Goal: Task Accomplishment & Management: Complete application form

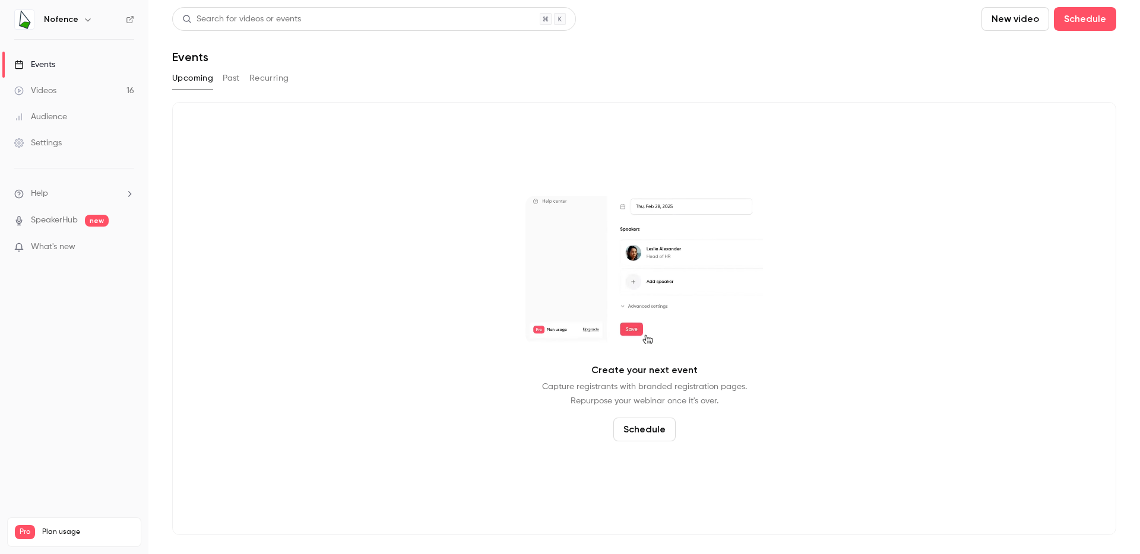
click at [668, 427] on button "Schedule" at bounding box center [644, 430] width 62 height 24
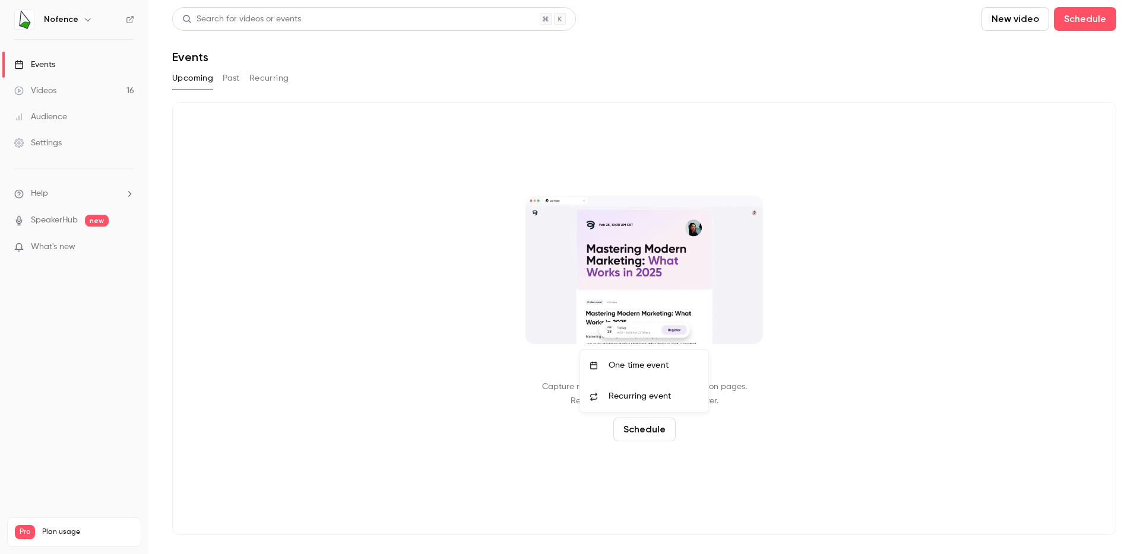
click at [626, 374] on li "One time event" at bounding box center [644, 365] width 128 height 31
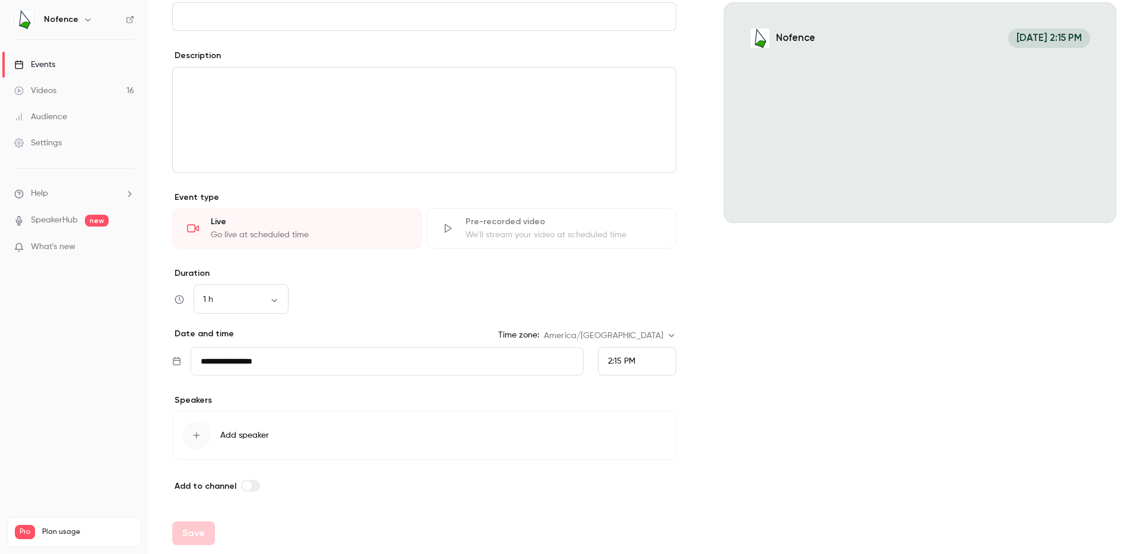
scroll to position [120, 0]
click at [345, 365] on input "**********" at bounding box center [387, 361] width 393 height 28
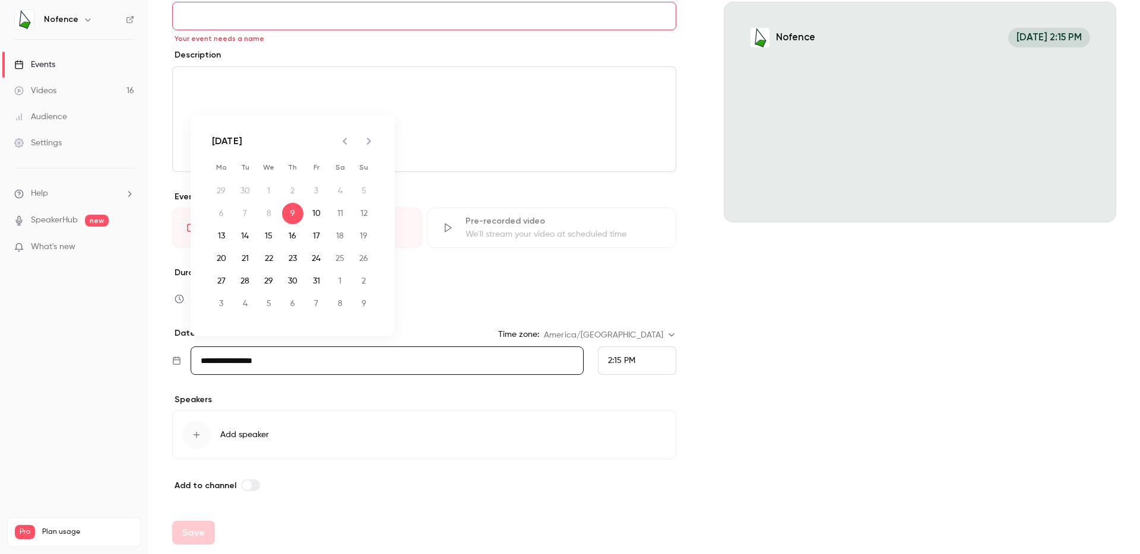
click at [367, 145] on icon "Next month" at bounding box center [368, 141] width 14 height 14
click at [293, 220] on button "6" at bounding box center [292, 213] width 21 height 21
type input "**********"
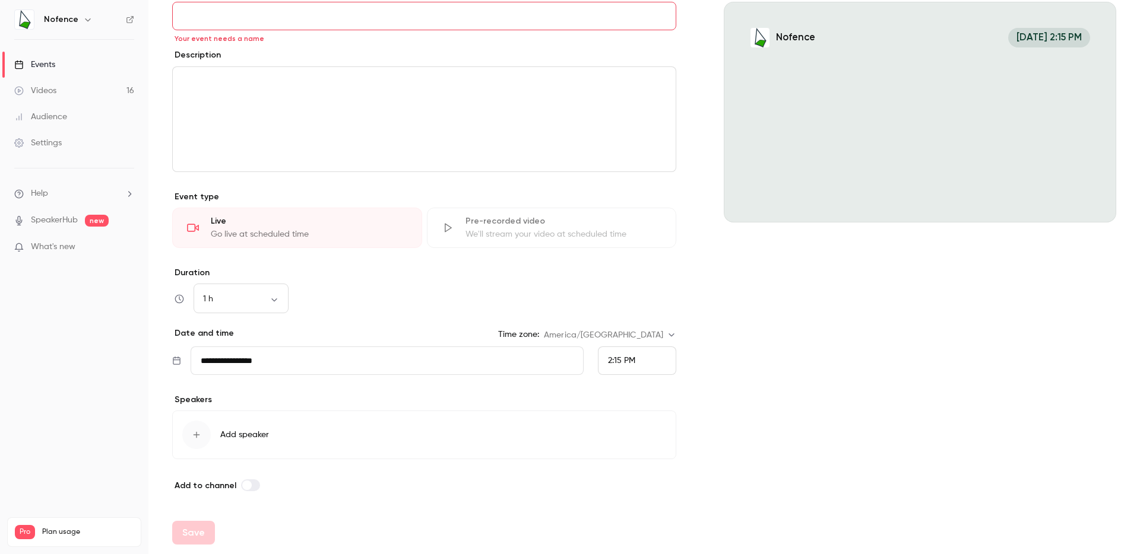
click at [625, 364] on span "2:15 PM" at bounding box center [621, 361] width 27 height 8
click at [642, 284] on div "6:00 PM" at bounding box center [632, 284] width 58 height 12
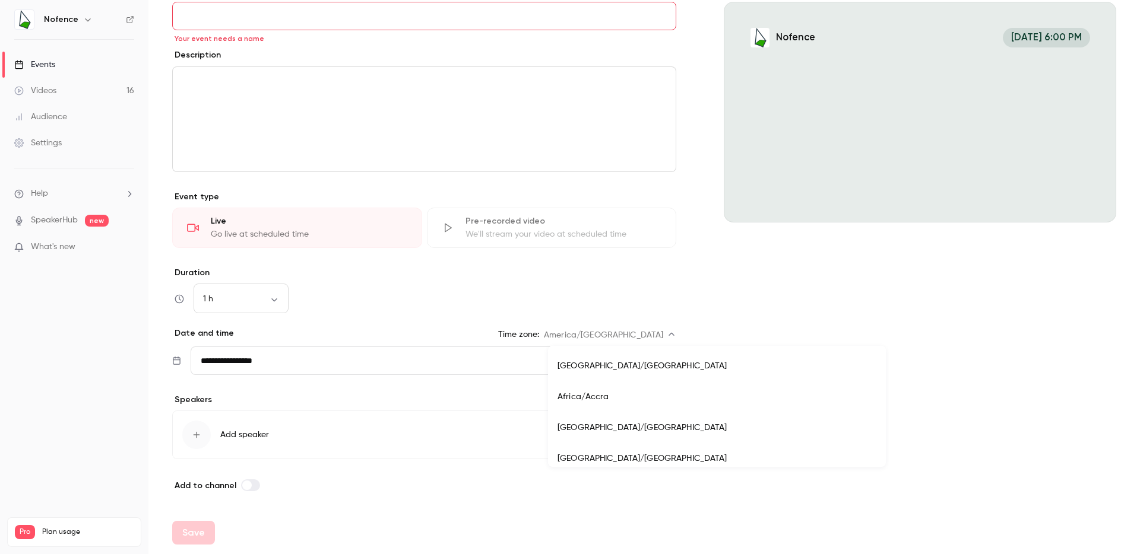
click at [620, 335] on body "**********" at bounding box center [570, 277] width 1140 height 554
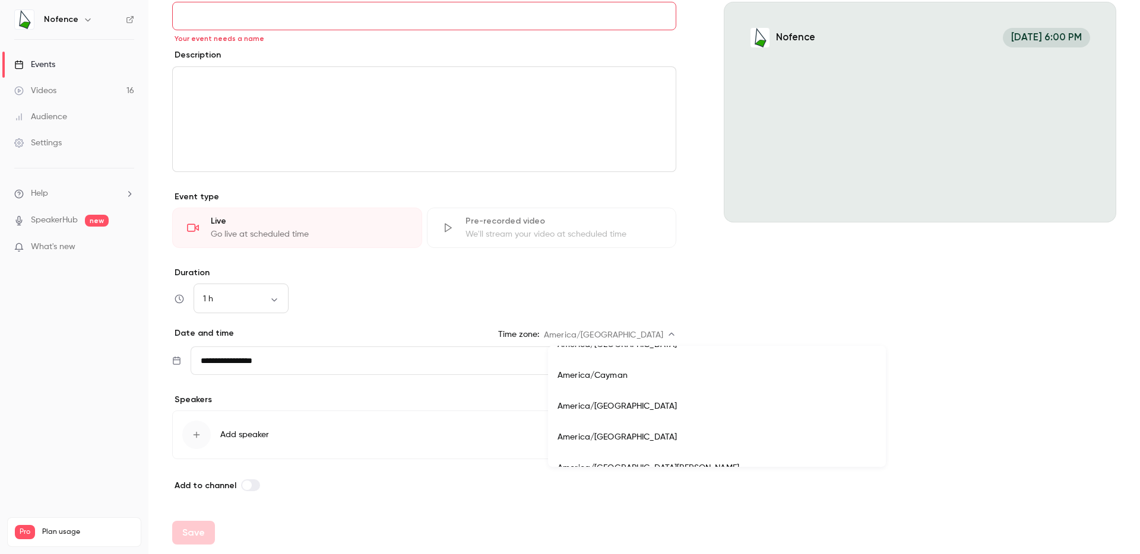
click at [759, 307] on div at bounding box center [570, 277] width 1140 height 554
click at [223, 438] on span "Add speaker" at bounding box center [244, 435] width 49 height 12
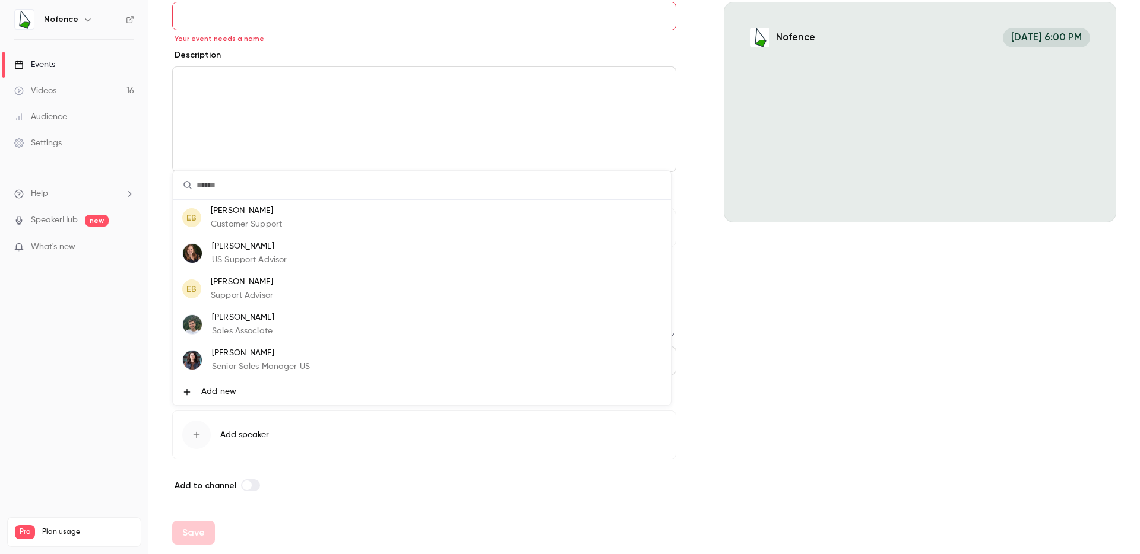
click at [240, 372] on p "Senior Sales Manager US" at bounding box center [261, 367] width 98 height 12
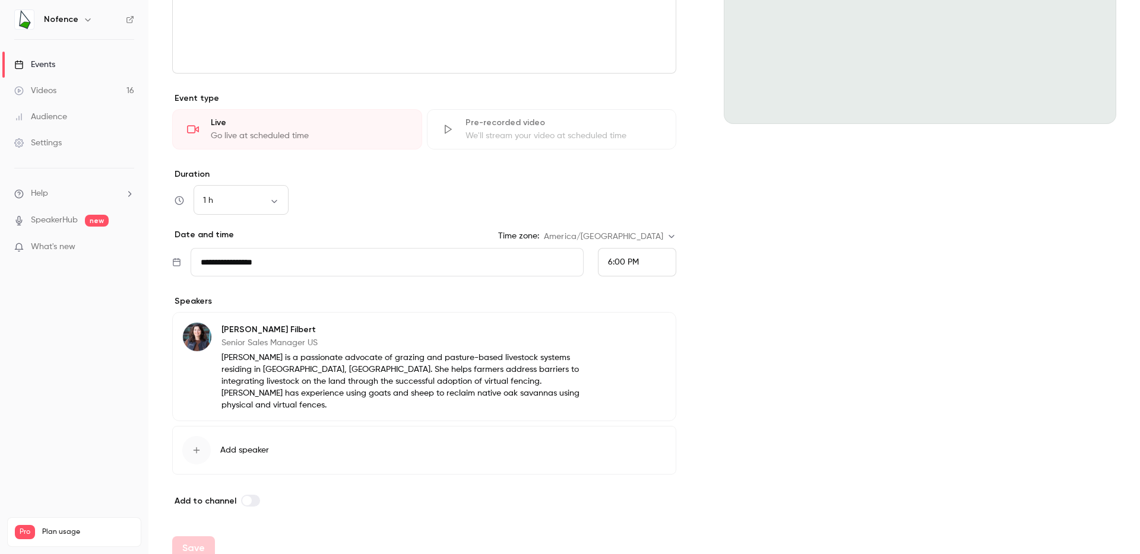
scroll to position [222, 0]
click at [380, 380] on p "[PERSON_NAME] is a passionate advocate of grazing and pasture-based livestock s…" at bounding box center [409, 377] width 377 height 59
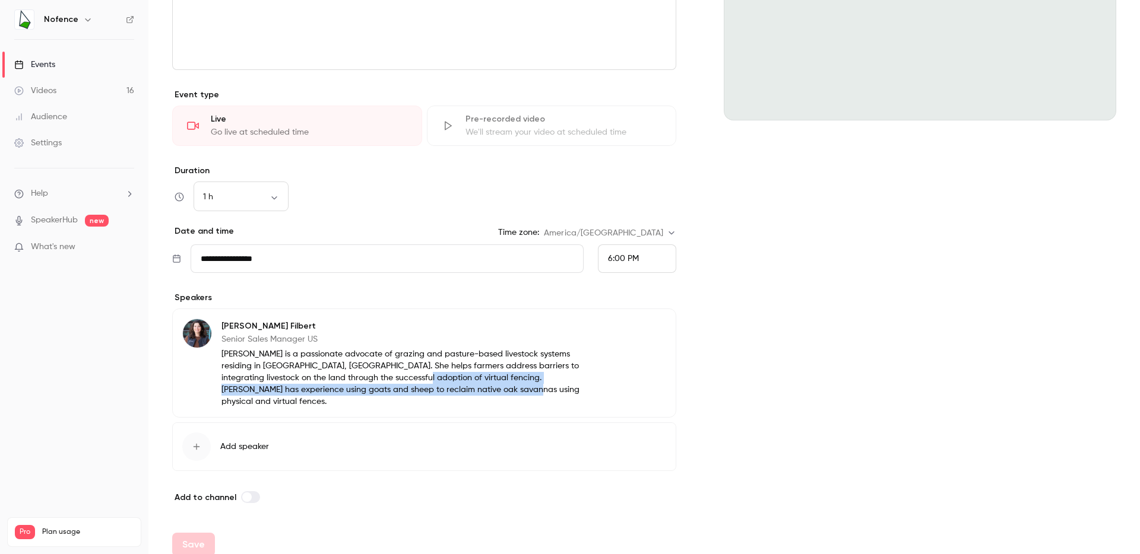
drag, startPoint x: 367, startPoint y: 380, endPoint x: 634, endPoint y: 395, distance: 268.1
click at [632, 395] on div "[PERSON_NAME] Senior Sales Manager US [PERSON_NAME] is a passionate advocate of…" at bounding box center [424, 363] width 504 height 109
click at [723, 385] on div "Cover image Nofence [DATE] 6:00 PM" at bounding box center [919, 195] width 392 height 620
click at [579, 490] on div "Add to channel" at bounding box center [424, 497] width 504 height 14
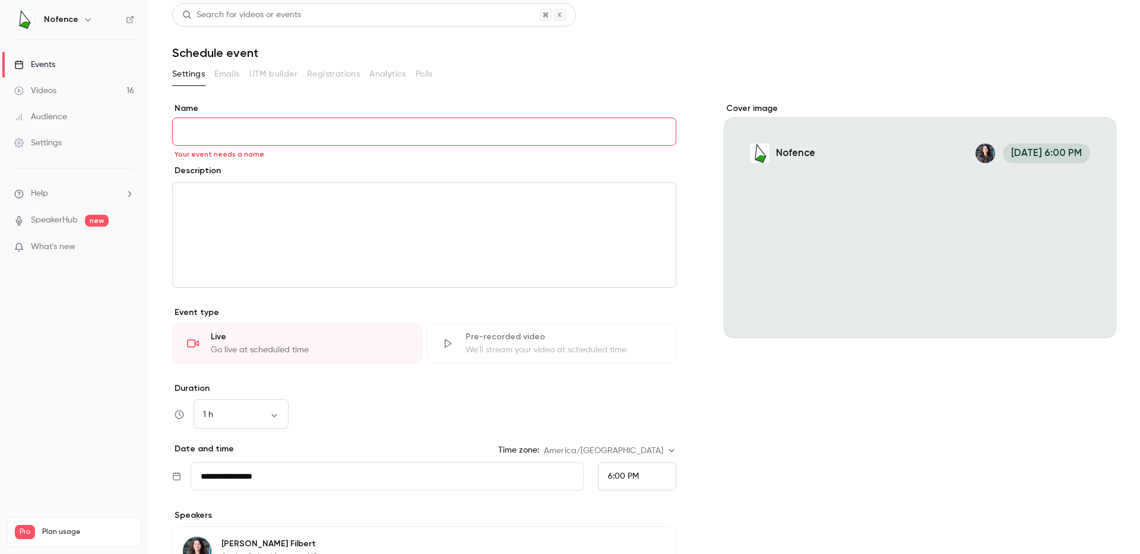
scroll to position [0, 0]
